Goal: Browse casually: Explore the website without a specific task or goal

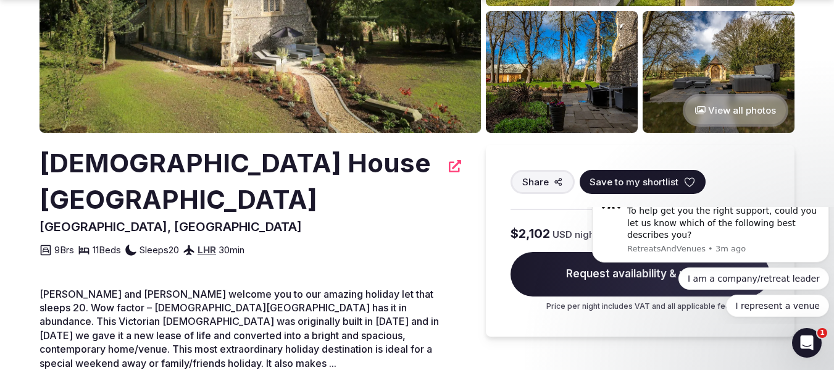
scroll to position [246, 0]
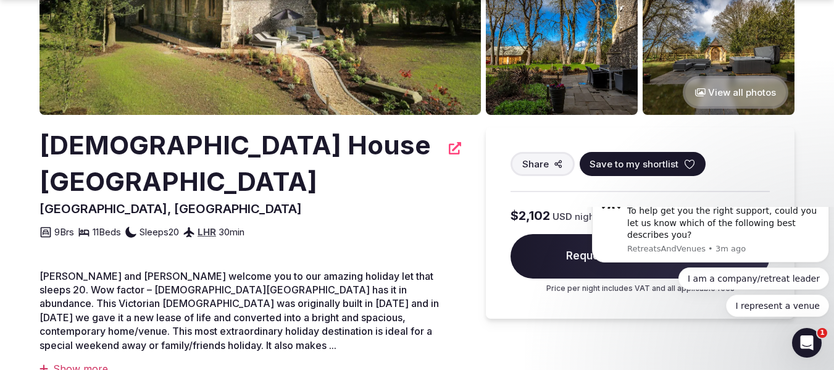
click at [731, 97] on button "View all photos" at bounding box center [735, 92] width 106 height 33
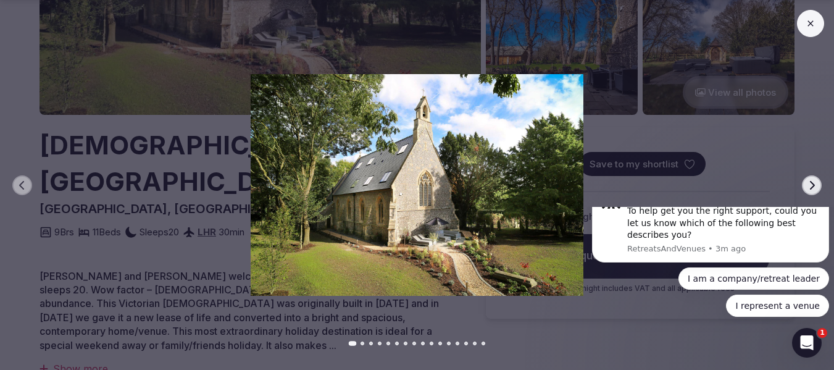
click at [806, 183] on button "Next slide" at bounding box center [812, 185] width 20 height 20
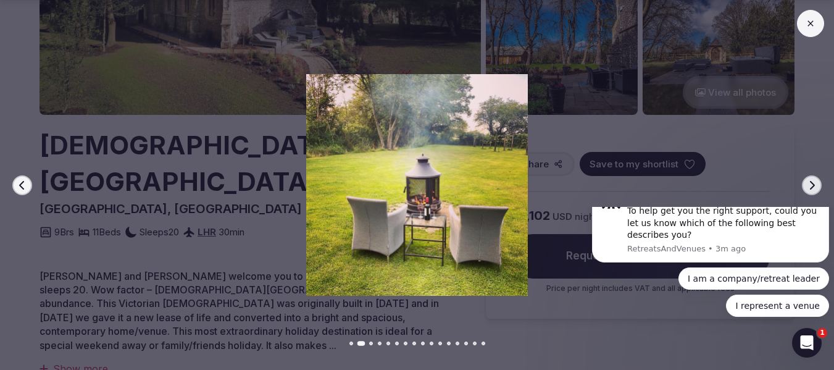
click at [806, 183] on icon "button" at bounding box center [811, 185] width 10 height 10
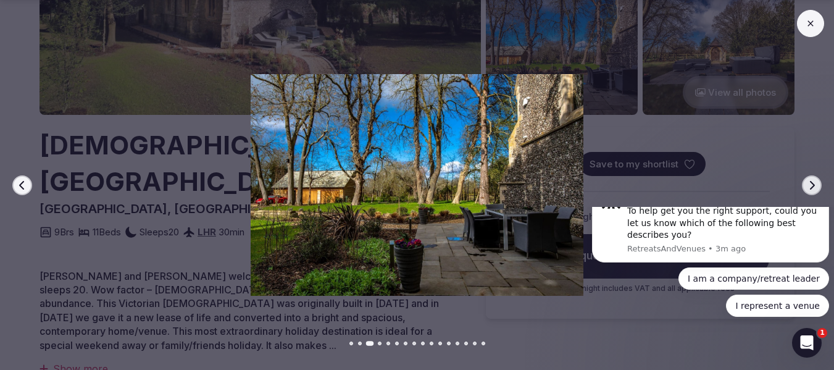
click at [806, 183] on button "Next slide" at bounding box center [812, 185] width 20 height 20
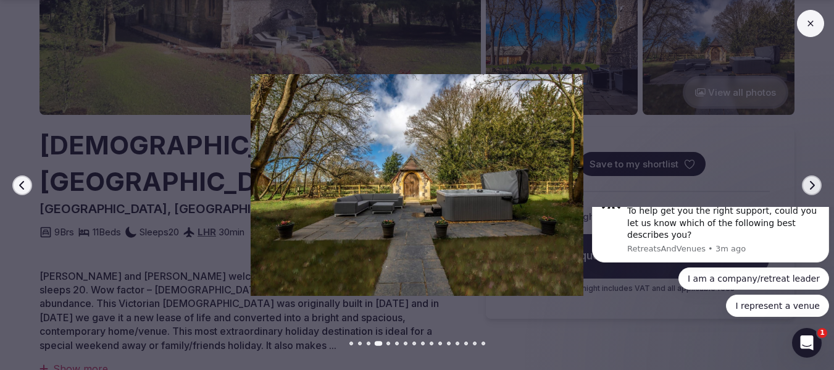
click at [805, 183] on button "Next slide" at bounding box center [812, 185] width 20 height 20
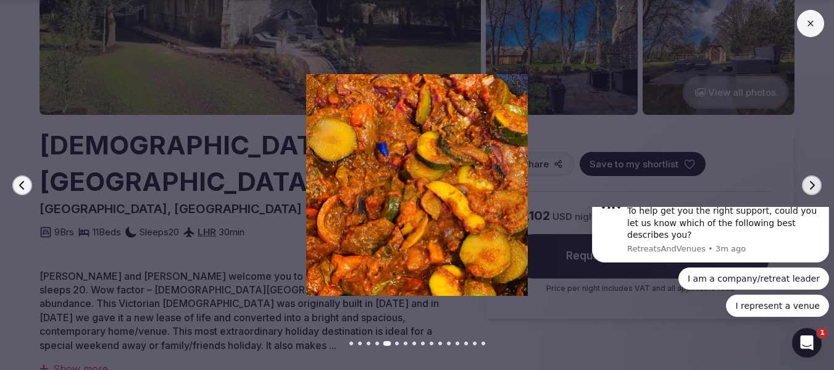
click at [805, 183] on button "Next slide" at bounding box center [812, 185] width 20 height 20
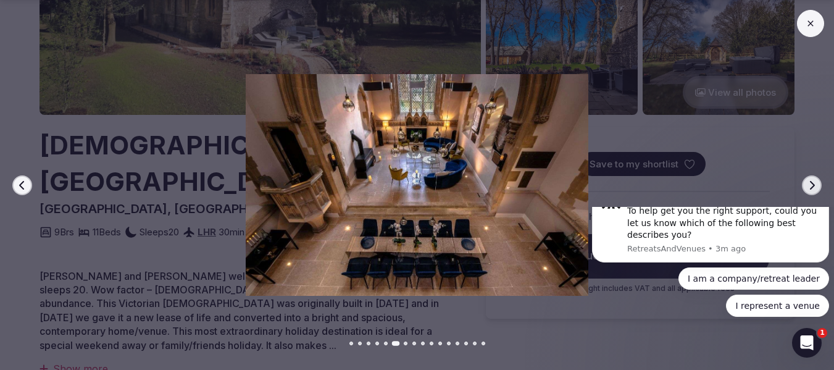
click at [806, 181] on button "Next slide" at bounding box center [812, 185] width 20 height 20
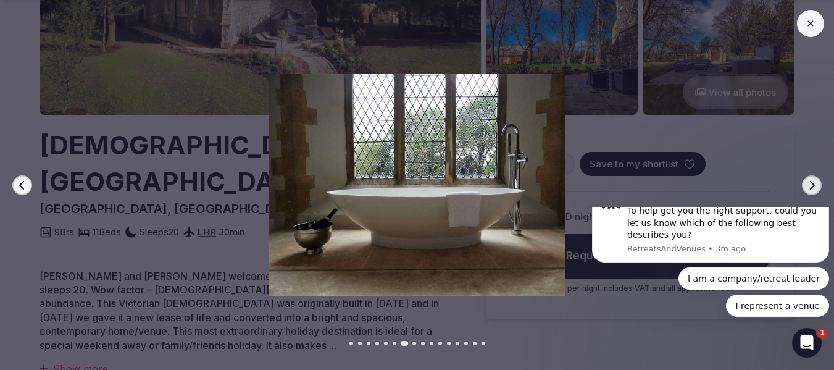
click at [806, 181] on button "Next slide" at bounding box center [812, 185] width 20 height 20
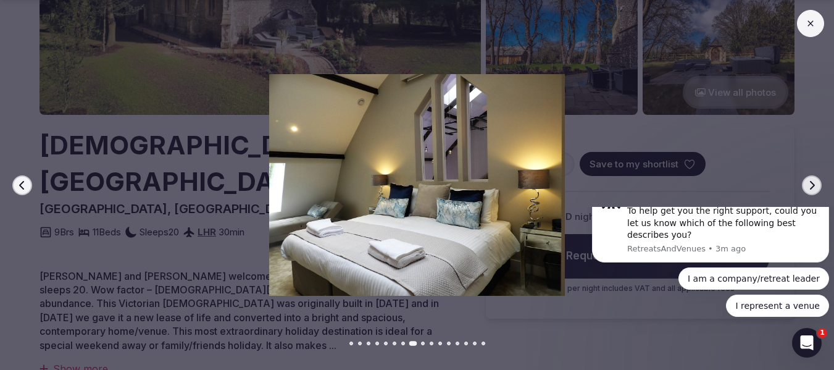
click at [806, 181] on button "Next slide" at bounding box center [812, 185] width 20 height 20
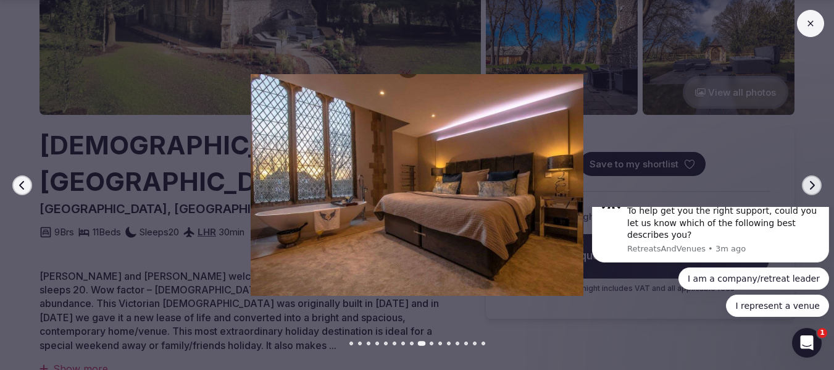
click at [806, 181] on button "Next slide" at bounding box center [812, 185] width 20 height 20
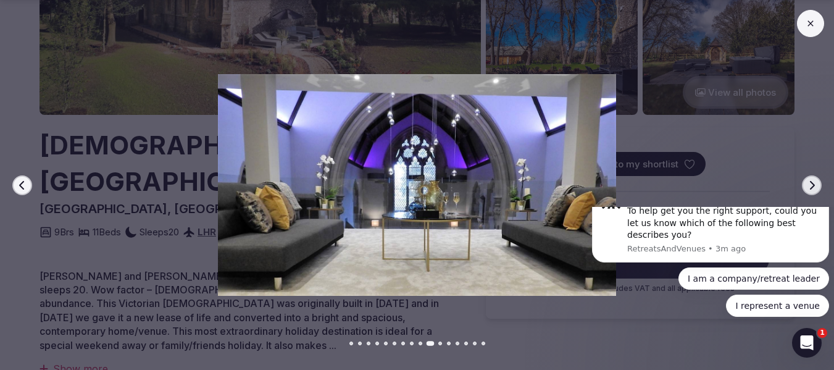
click at [806, 181] on button "Next slide" at bounding box center [812, 185] width 20 height 20
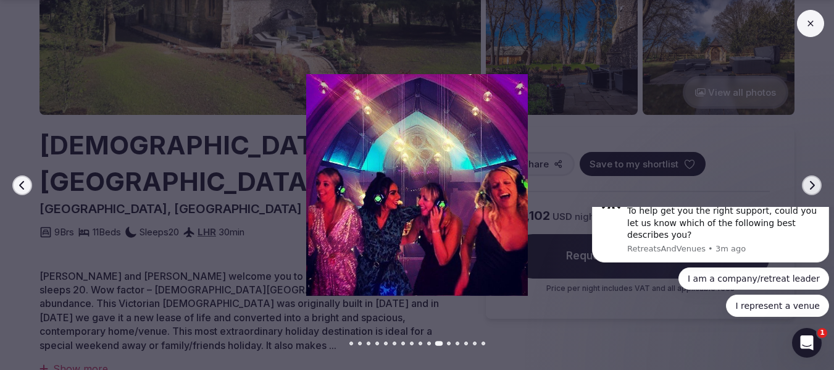
click at [805, 182] on button "Next slide" at bounding box center [812, 185] width 20 height 20
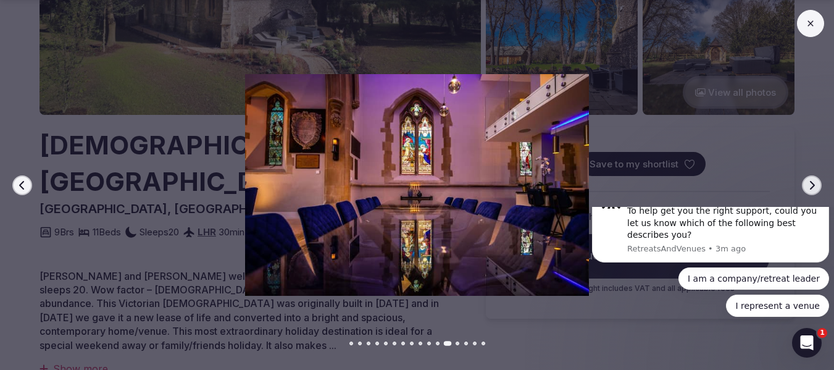
click at [805, 182] on button "Next slide" at bounding box center [812, 185] width 20 height 20
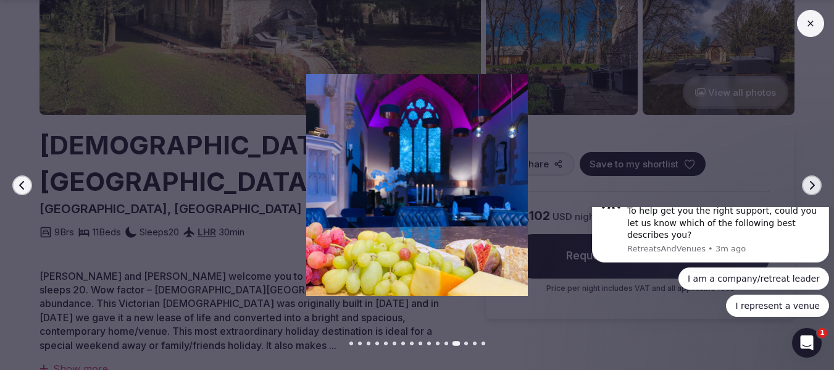
click at [805, 183] on button "Next slide" at bounding box center [812, 185] width 20 height 20
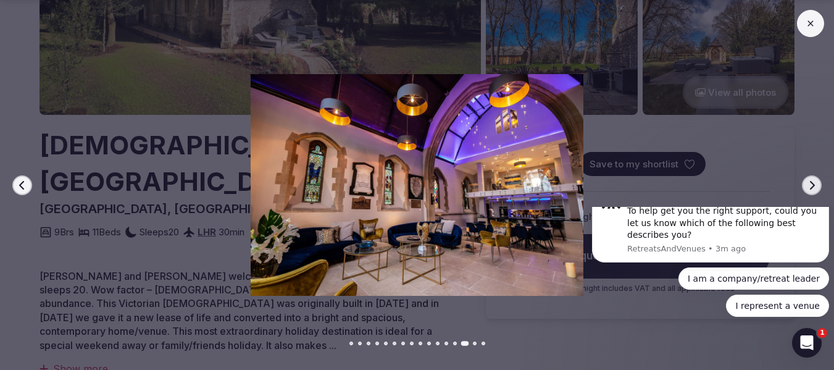
click at [805, 183] on button "Next slide" at bounding box center [812, 185] width 20 height 20
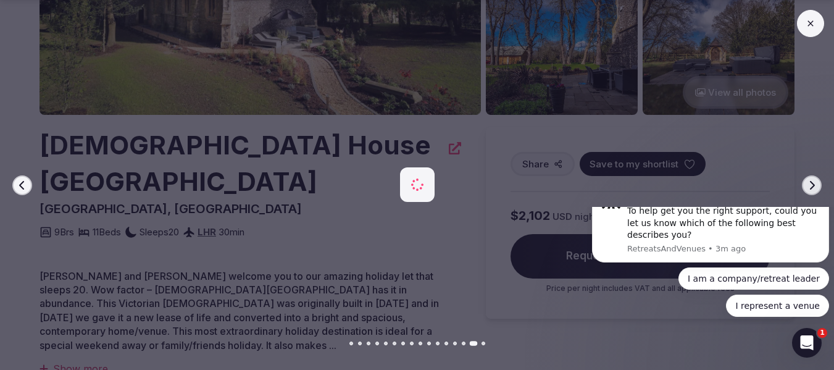
click at [806, 183] on button "Next slide" at bounding box center [812, 185] width 20 height 20
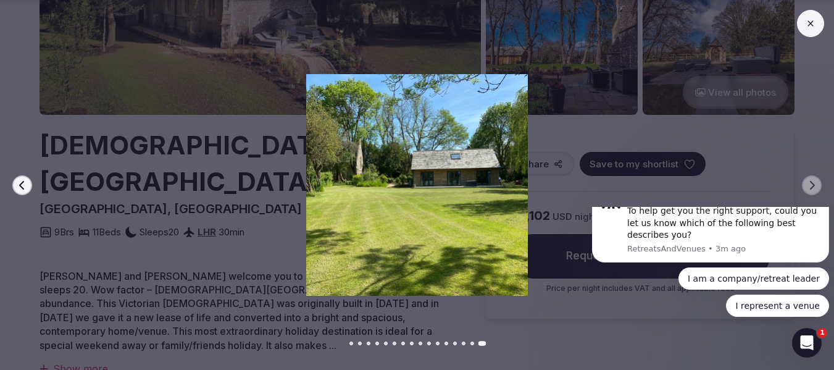
click at [810, 30] on button at bounding box center [810, 23] width 27 height 27
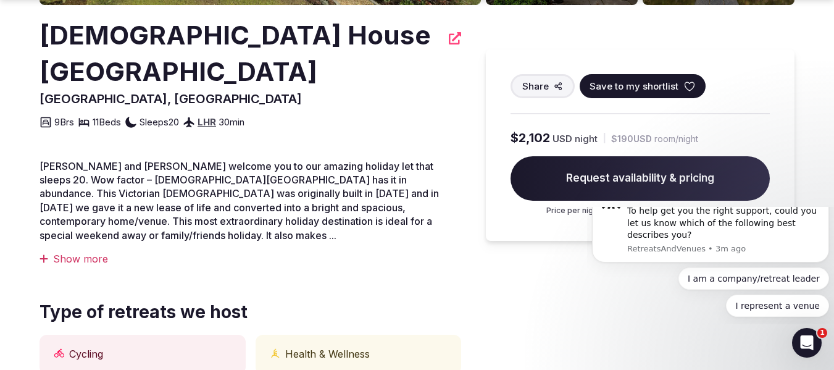
scroll to position [357, 0]
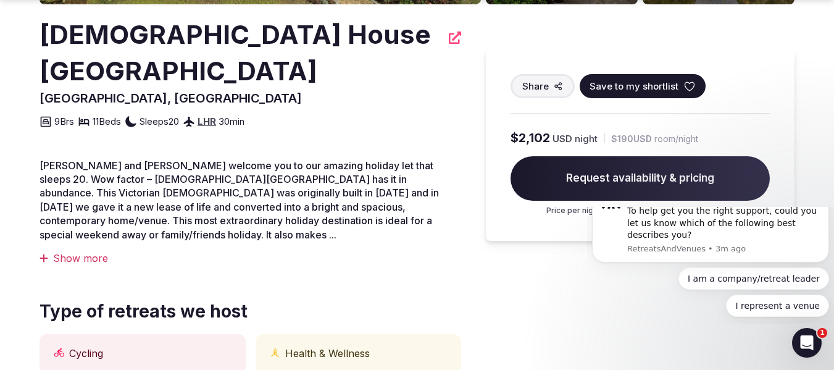
click at [89, 251] on div "Show more" at bounding box center [249, 258] width 421 height 14
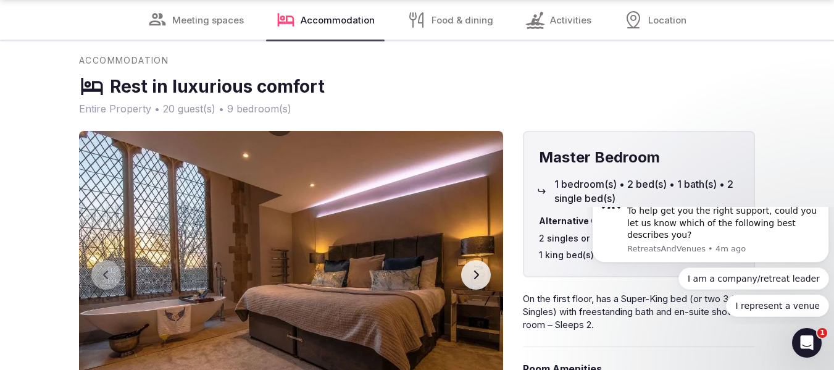
scroll to position [2506, 0]
